Goal: Information Seeking & Learning: Learn about a topic

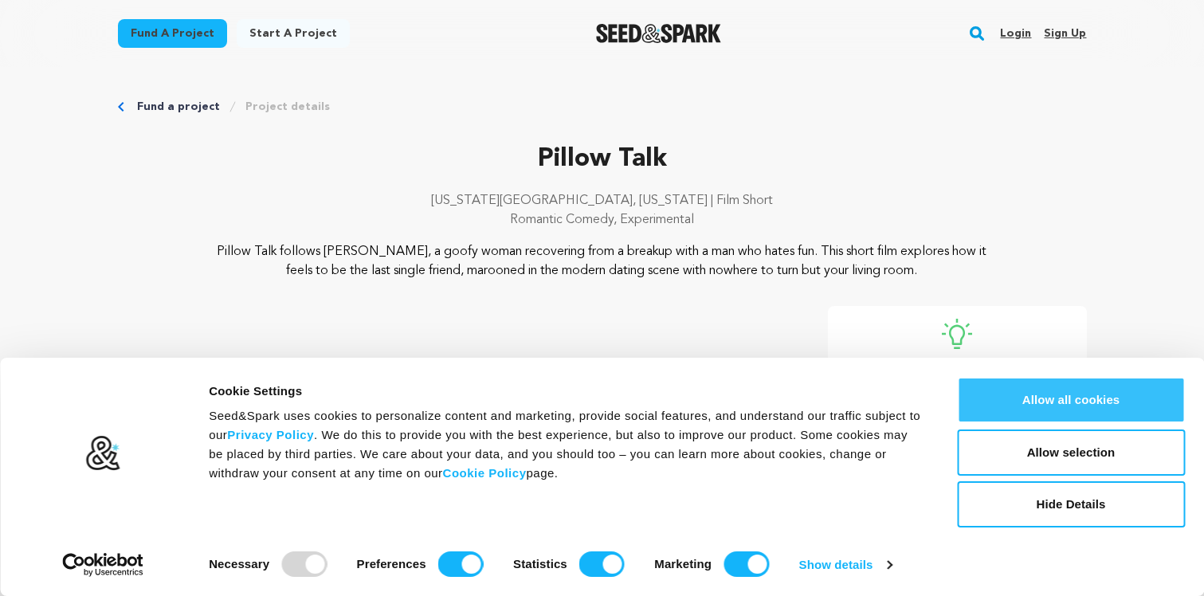
click at [1017, 402] on button "Allow all cookies" at bounding box center [1071, 400] width 228 height 46
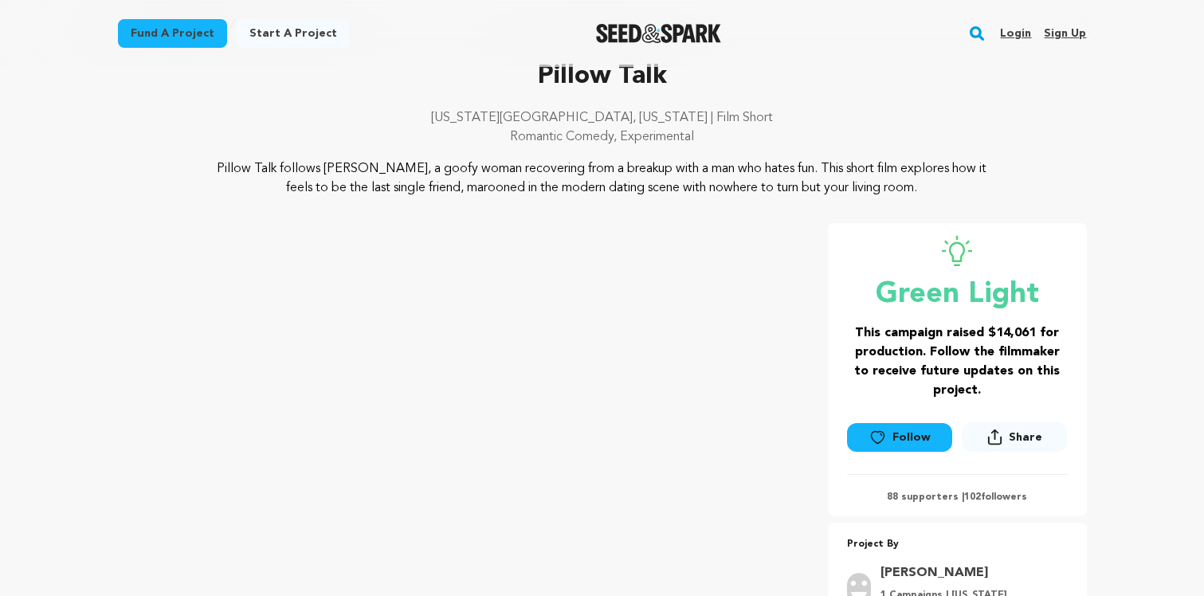
scroll to position [96, 0]
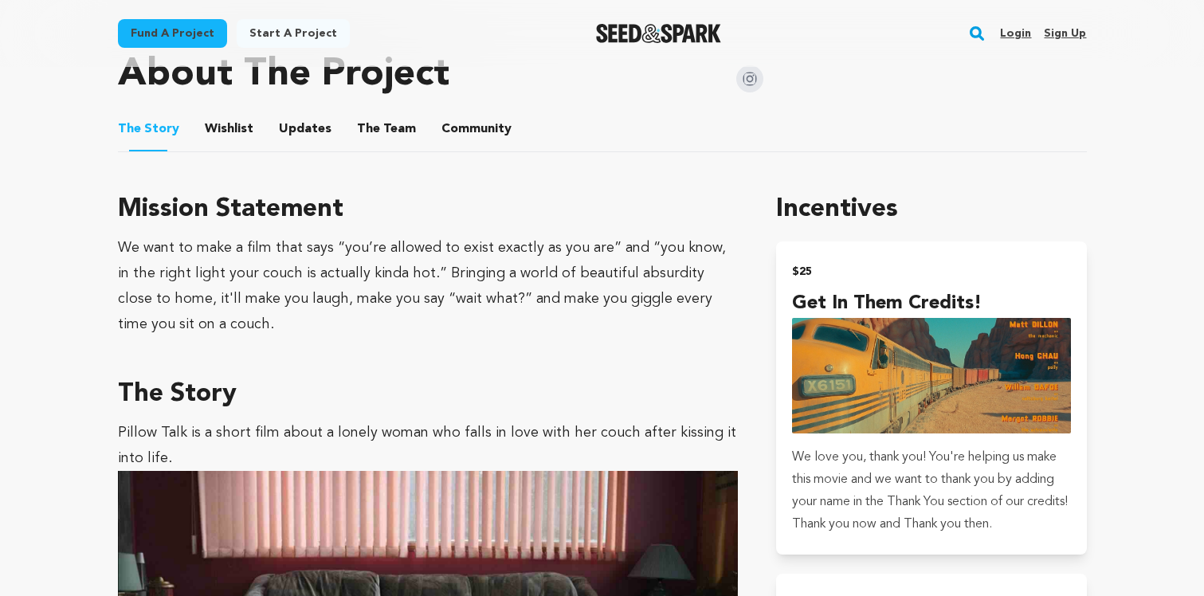
scroll to position [554, 0]
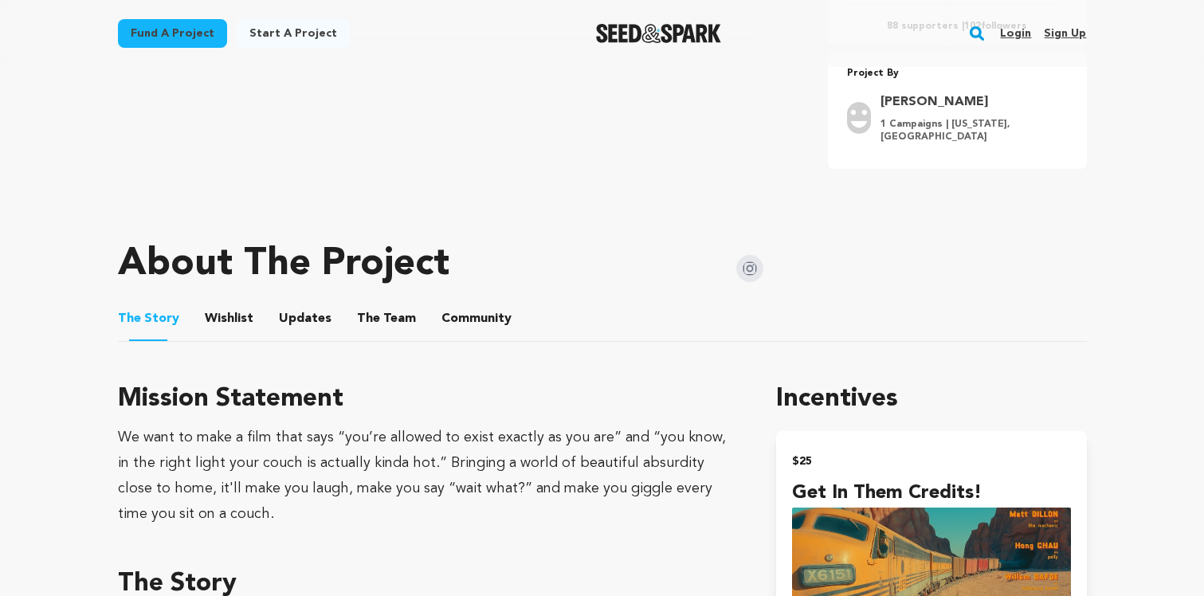
click at [376, 317] on button "The Team" at bounding box center [386, 322] width 38 height 38
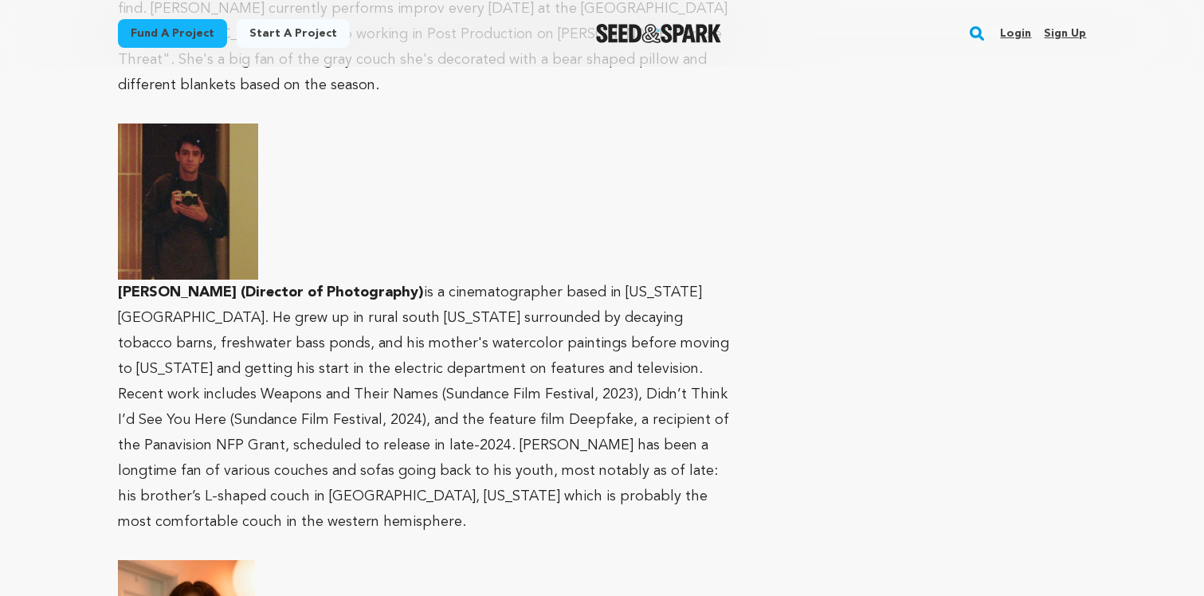
scroll to position [1563, 0]
